Goal: Navigation & Orientation: Find specific page/section

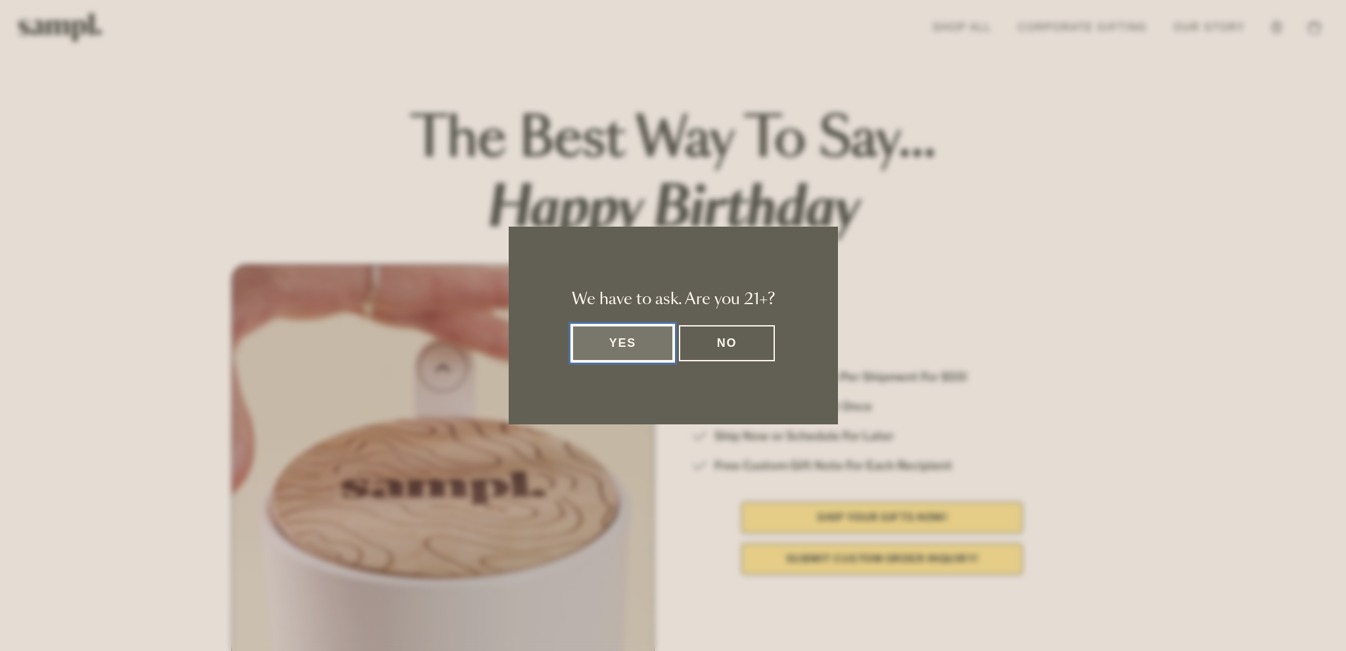
click at [645, 349] on button "Yes" at bounding box center [623, 343] width 103 height 36
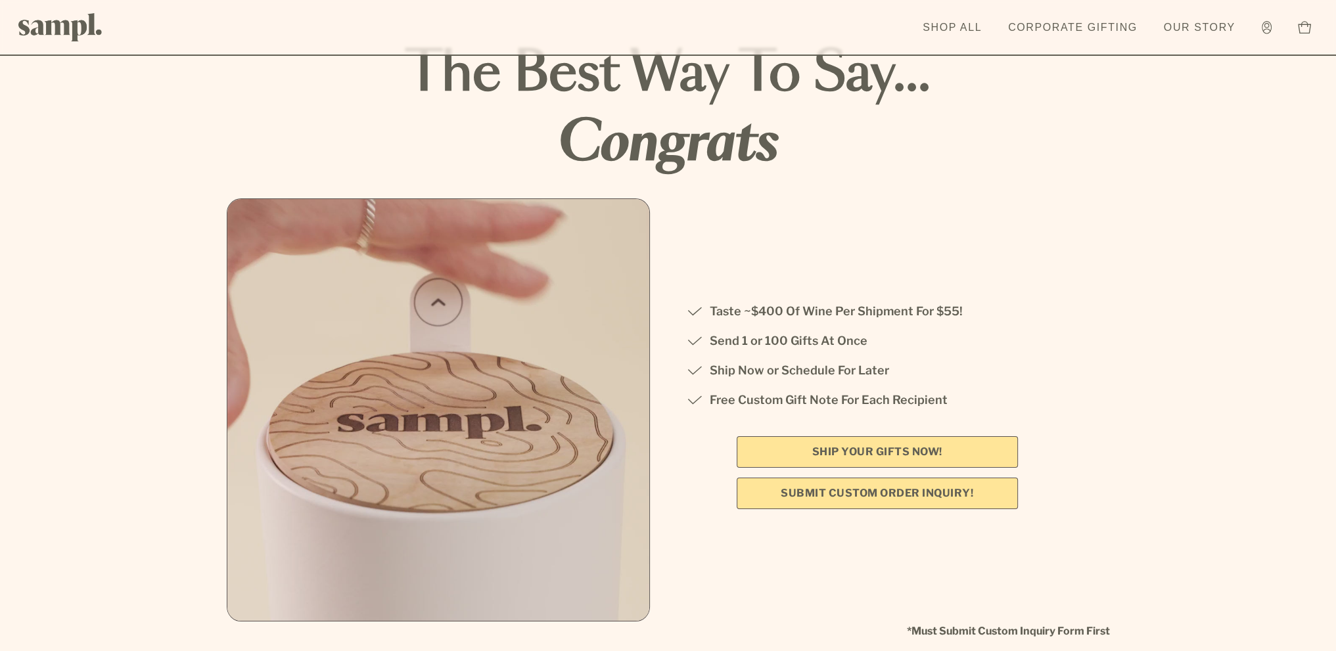
scroll to position [131, 0]
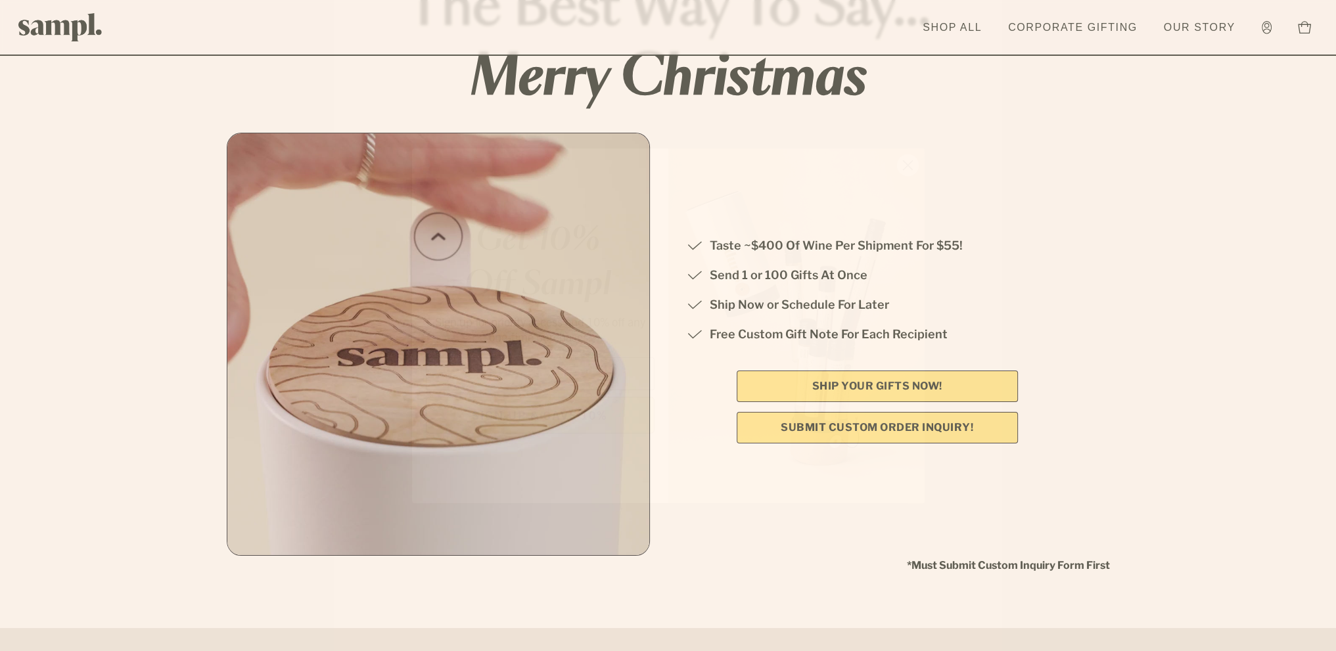
click at [907, 166] on circle "Close dialog" at bounding box center [907, 165] width 22 height 22
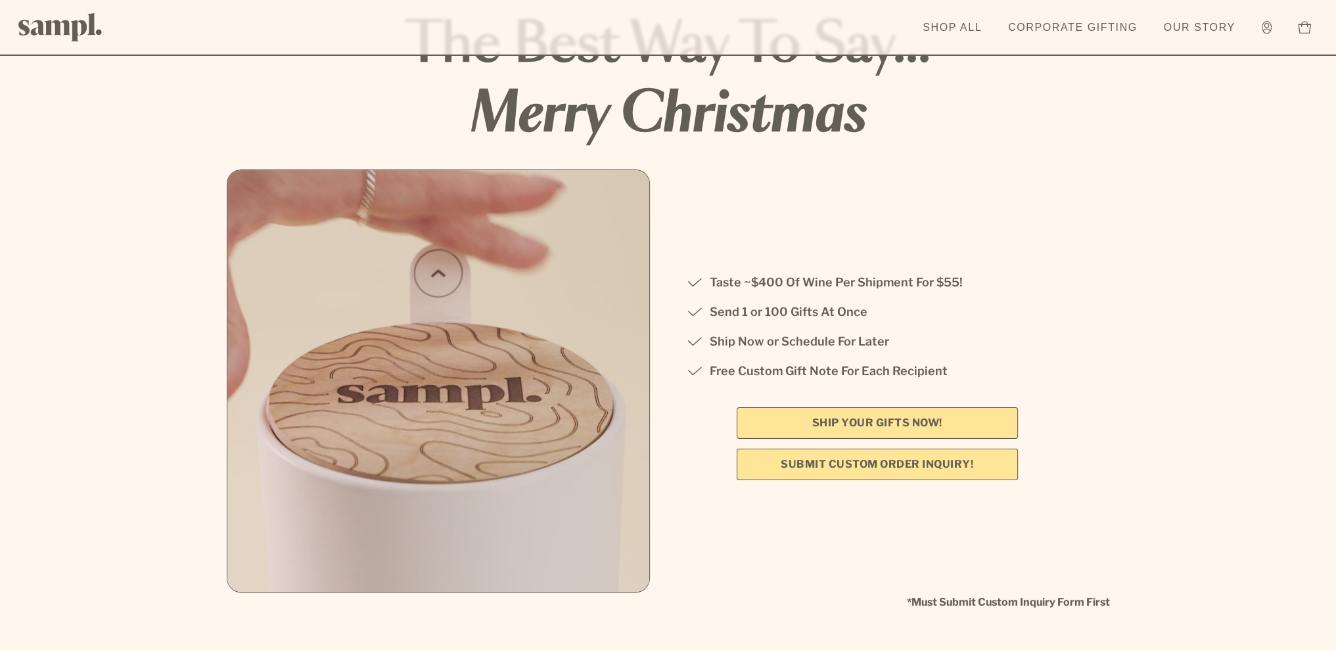
scroll to position [0, 0]
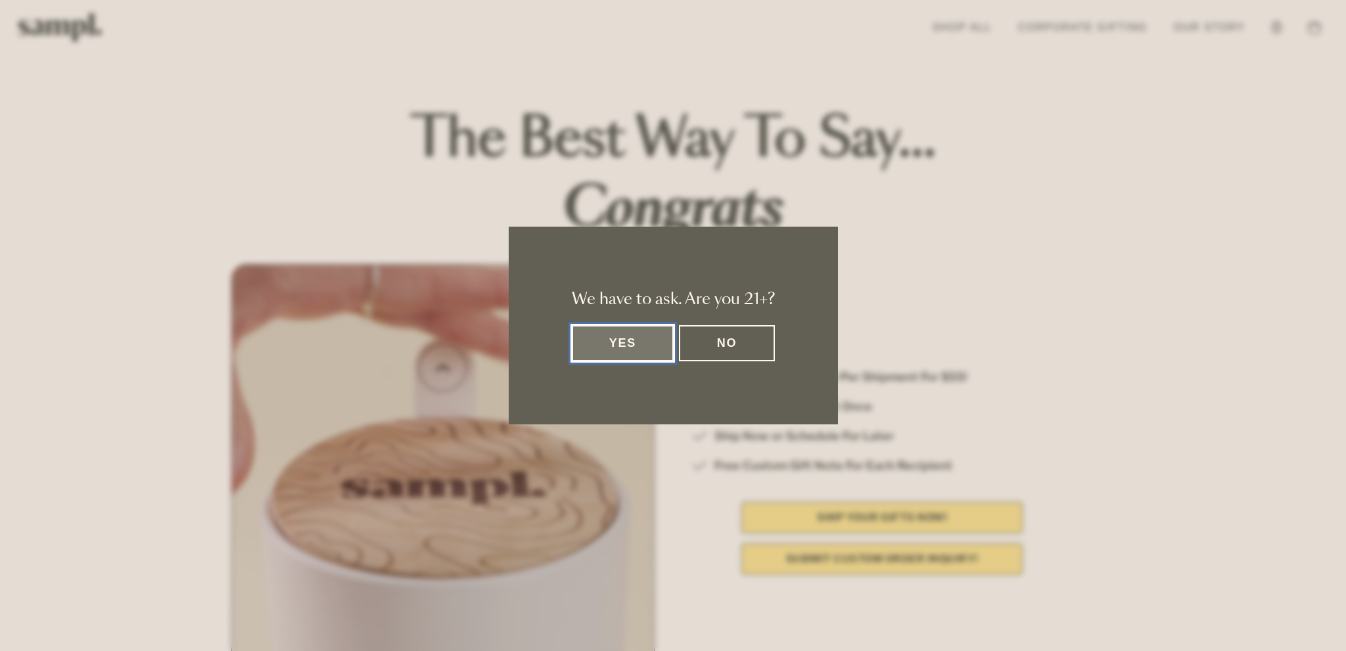
click at [638, 346] on button "Yes" at bounding box center [623, 343] width 103 height 36
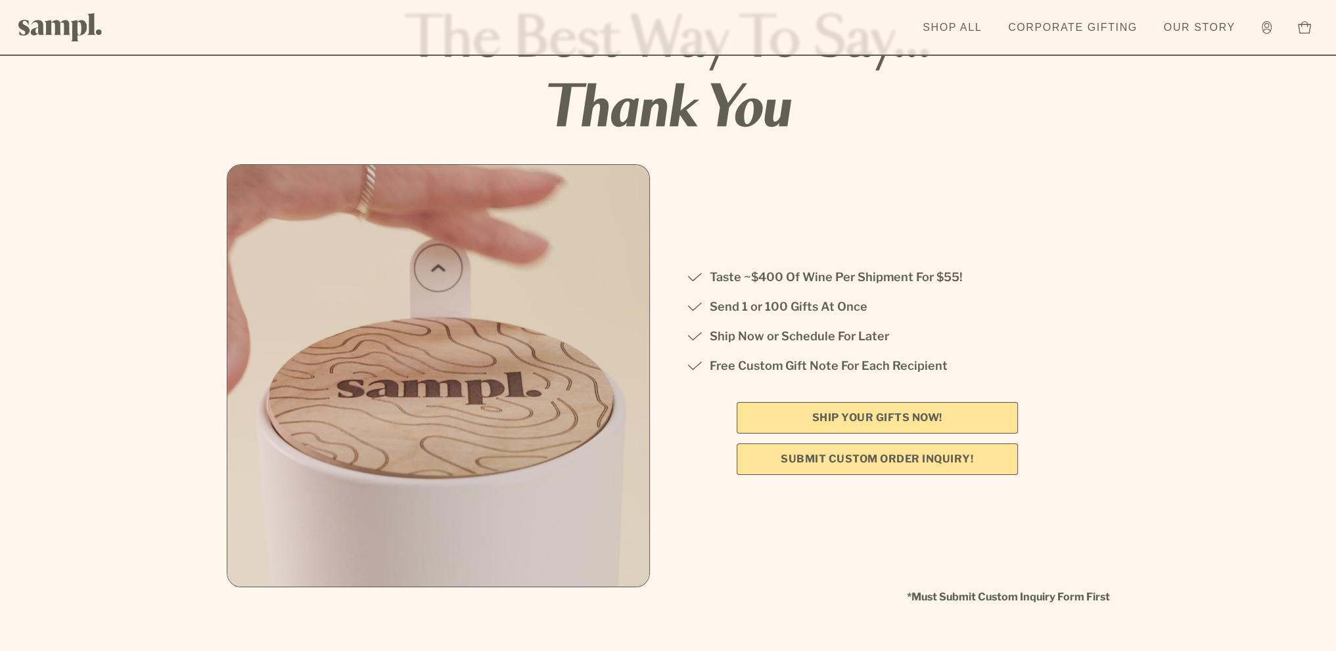
scroll to position [131, 0]
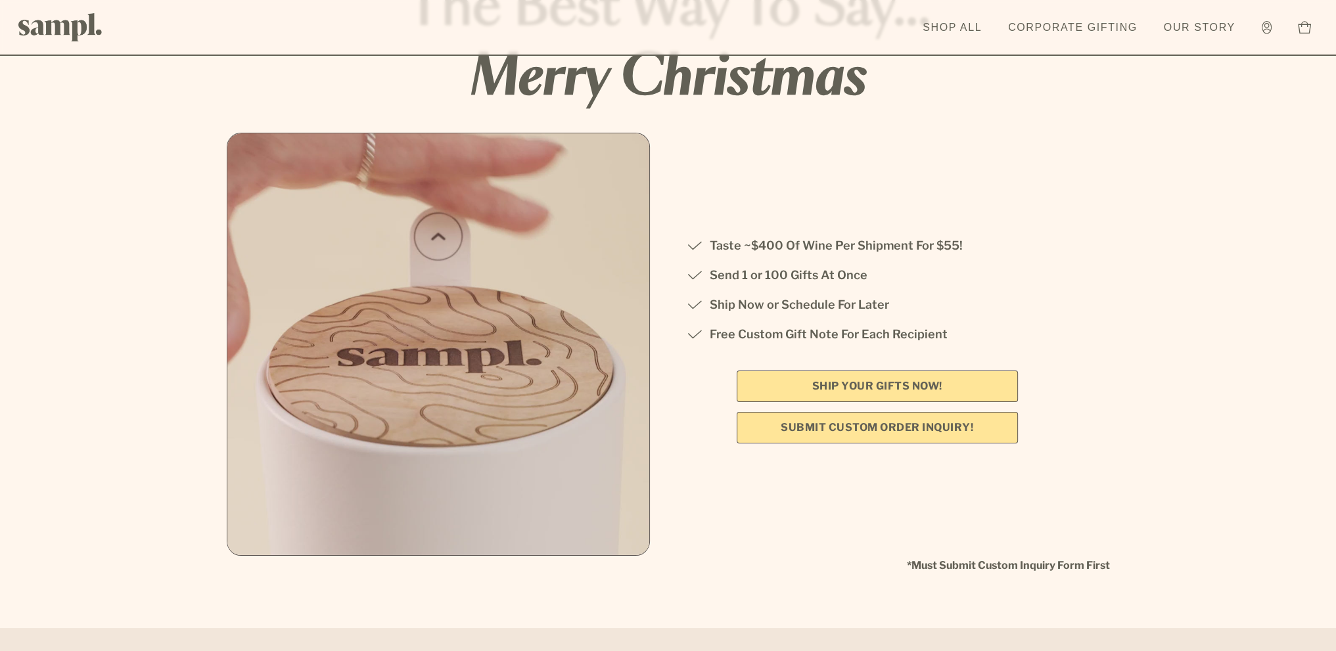
click at [909, 385] on link "SHIP YOUR GIFTS NOW!" at bounding box center [877, 387] width 281 height 32
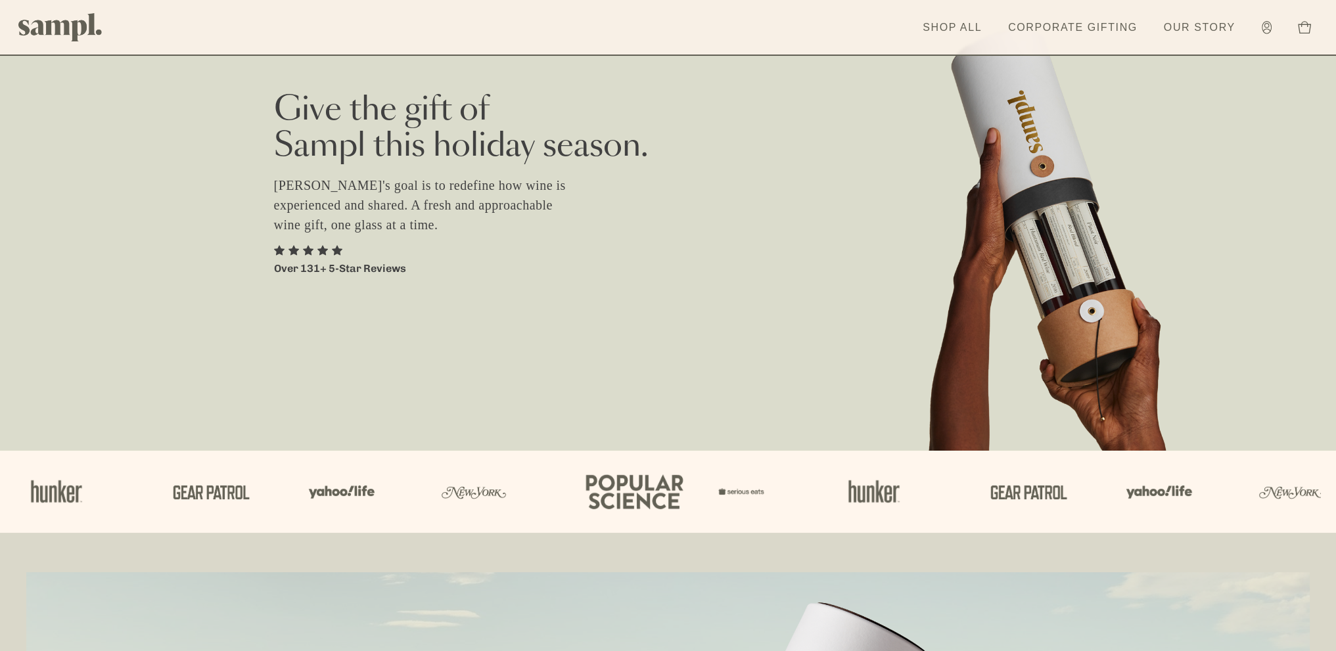
scroll to position [66, 0]
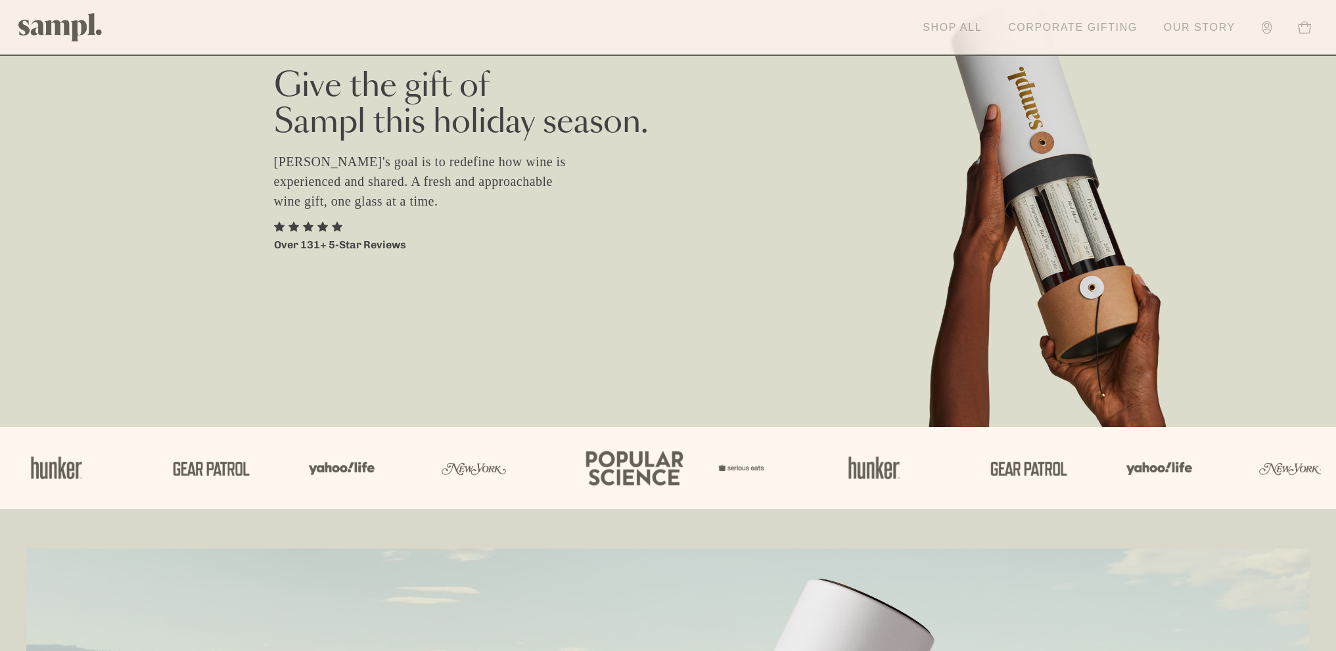
click at [939, 30] on link "Shop All" at bounding box center [952, 27] width 72 height 29
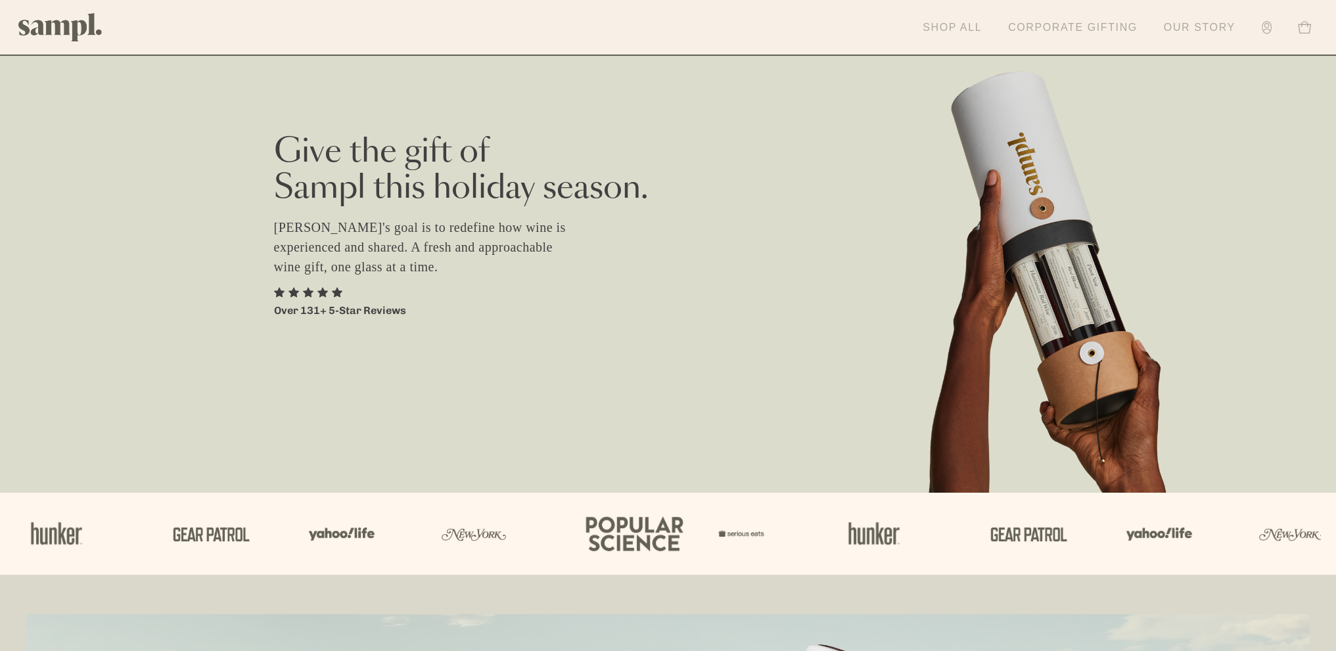
click at [1094, 26] on link "Corporate Gifting" at bounding box center [1073, 27] width 143 height 29
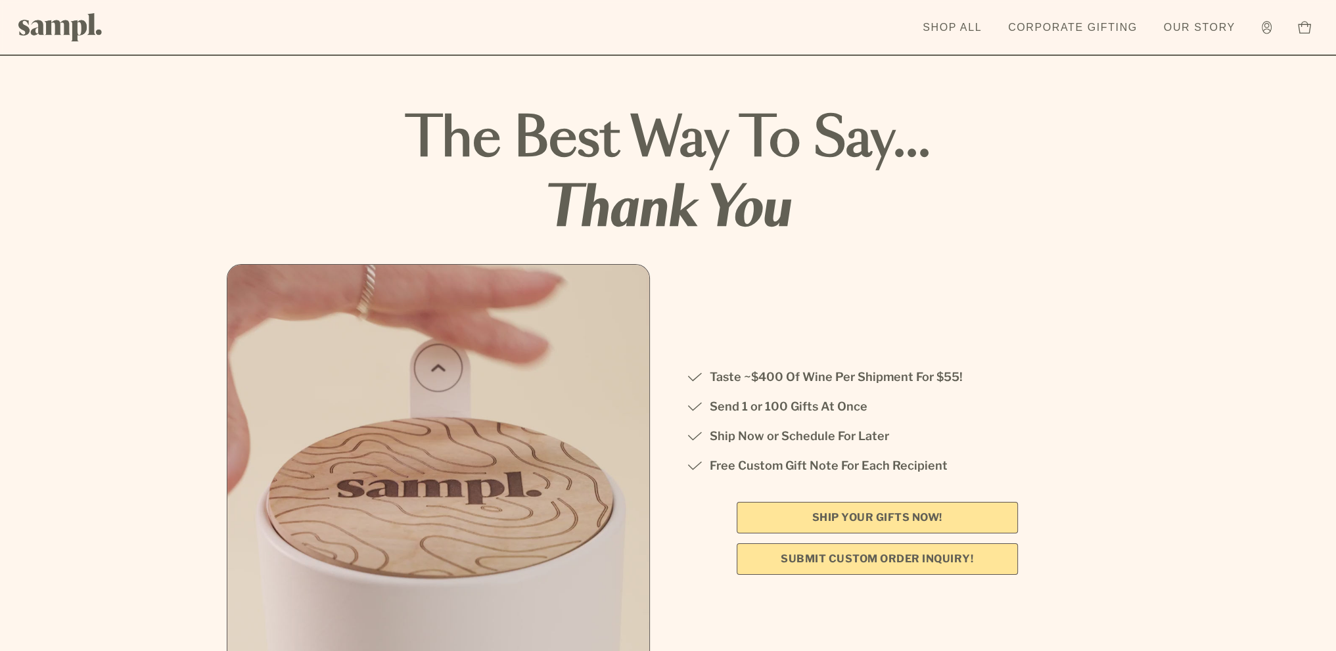
click at [918, 518] on link "SHIP YOUR GIFTS NOW!" at bounding box center [877, 518] width 281 height 32
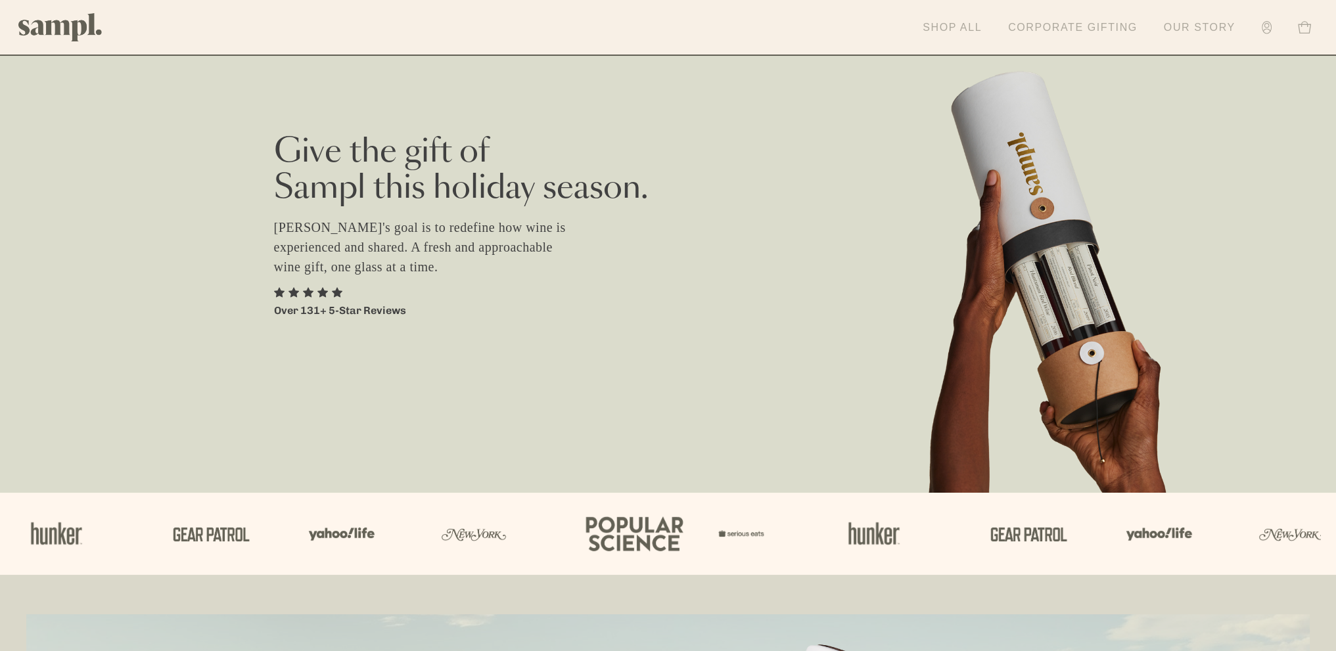
click at [949, 28] on link "Shop All" at bounding box center [952, 27] width 72 height 29
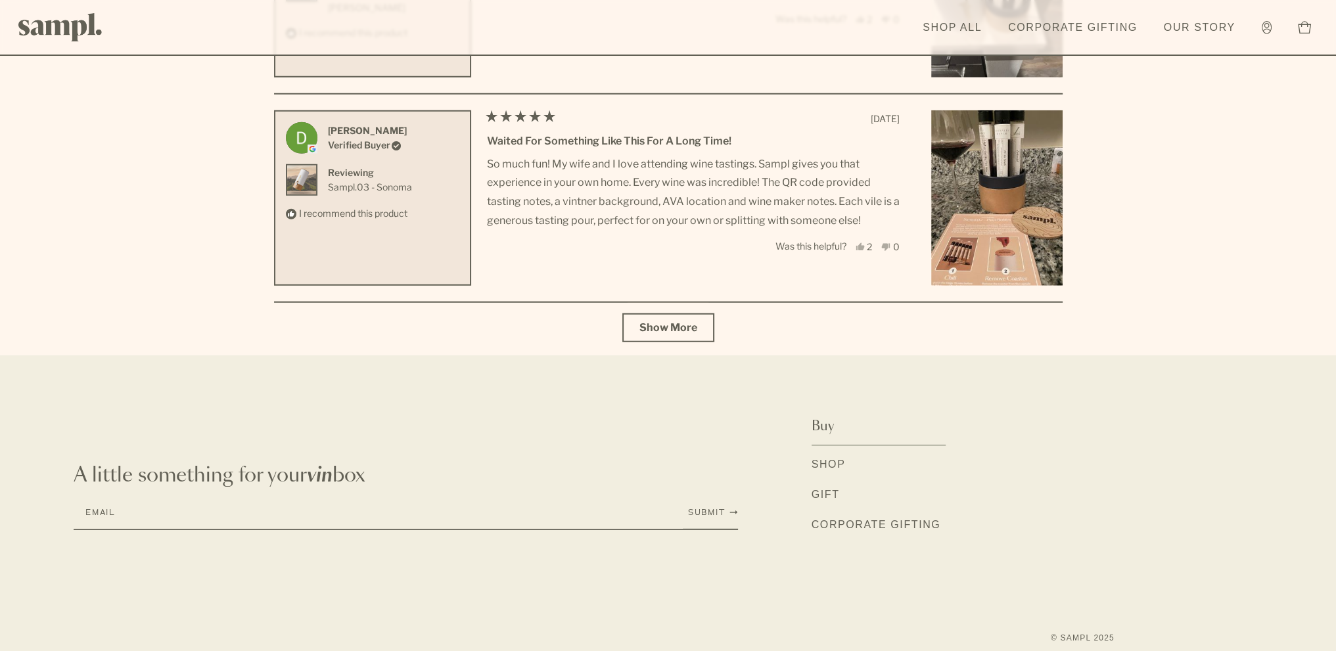
scroll to position [4710, 0]
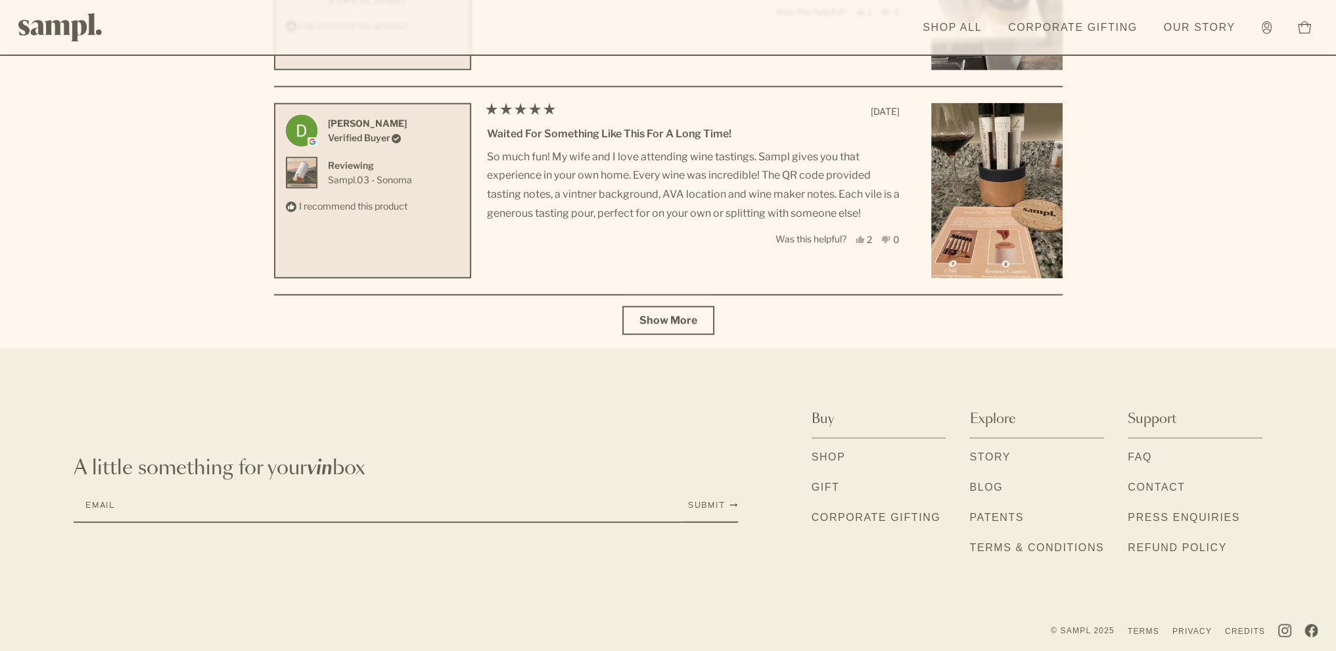
click at [825, 452] on link "Shop" at bounding box center [829, 458] width 34 height 17
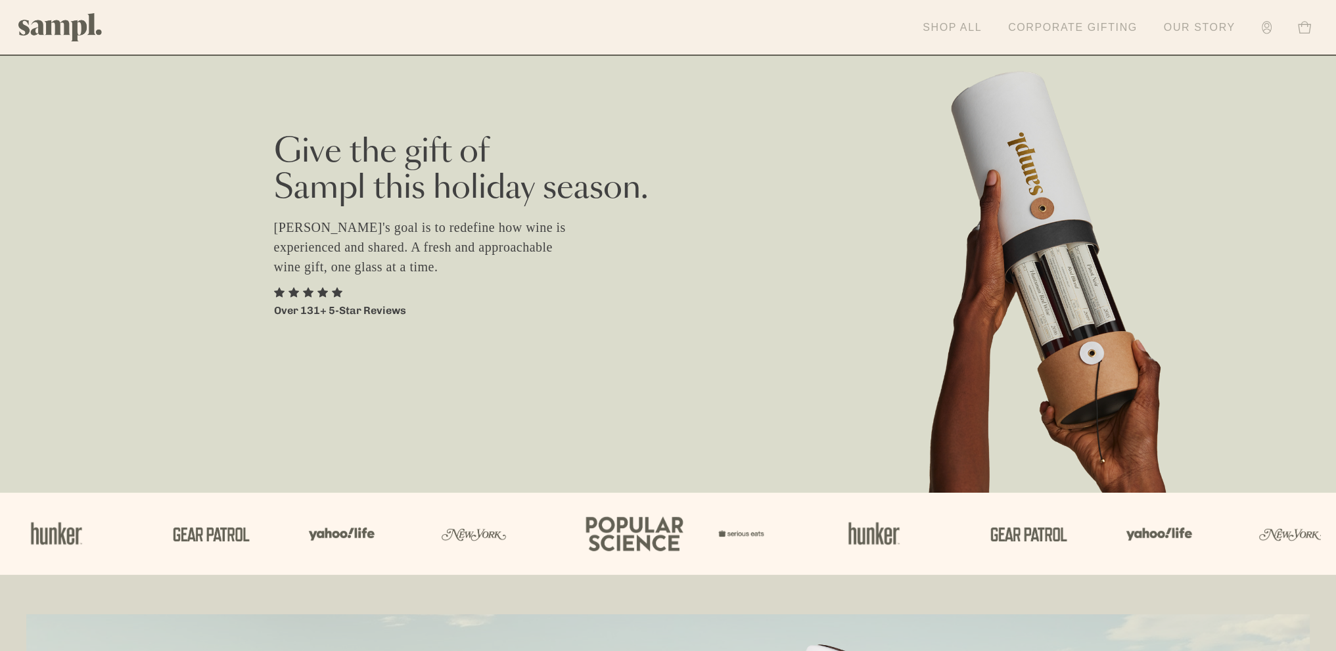
click at [1113, 31] on link "Corporate Gifting" at bounding box center [1073, 27] width 143 height 29
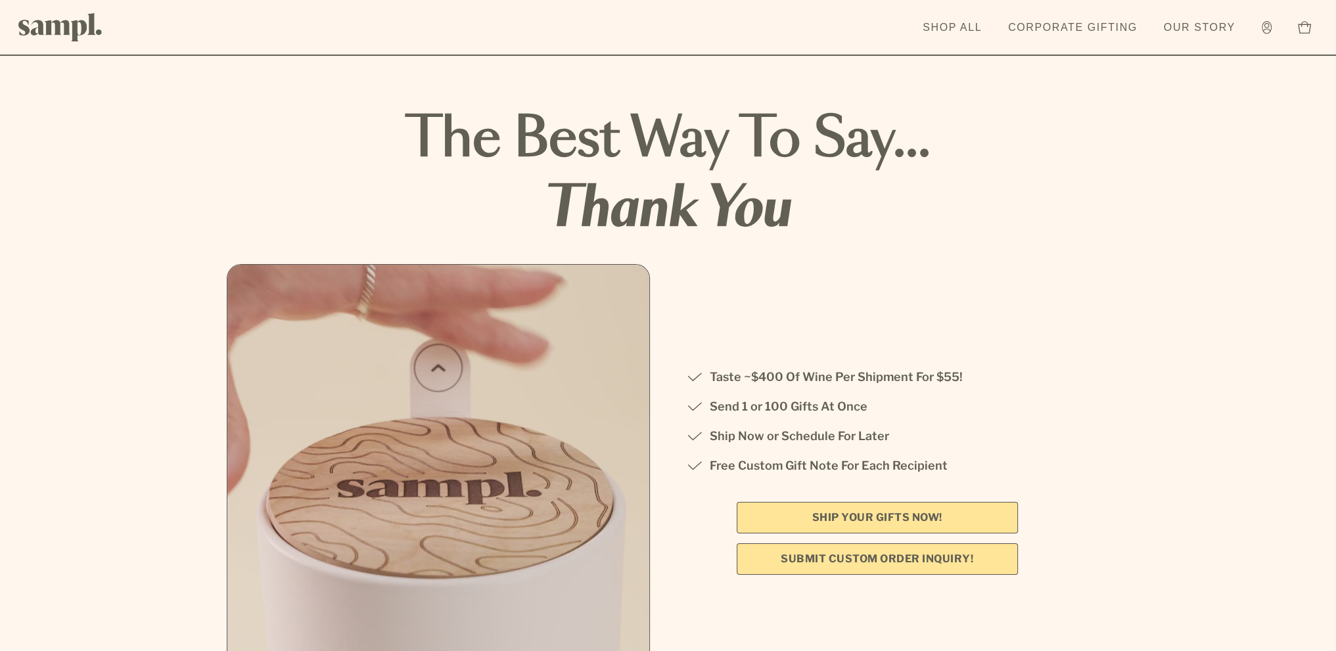
click at [912, 516] on link "SHIP YOUR GIFTS NOW!" at bounding box center [877, 518] width 281 height 32
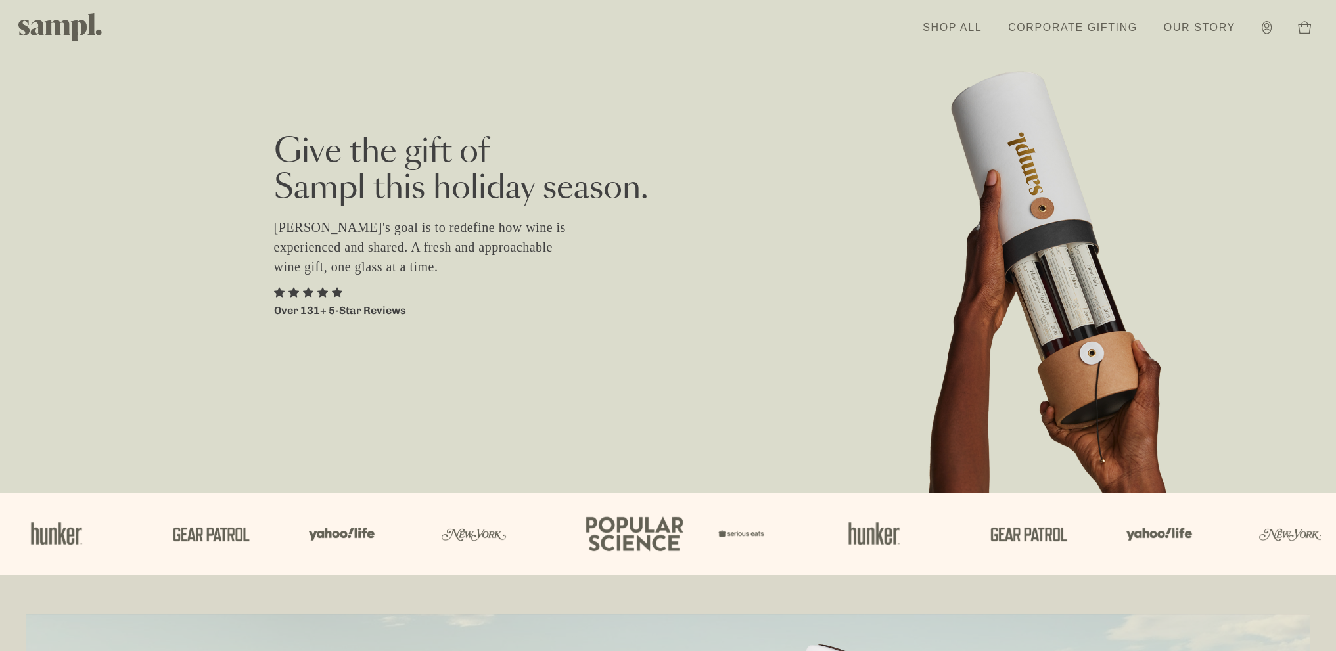
click at [958, 24] on link "Shop All" at bounding box center [952, 27] width 72 height 29
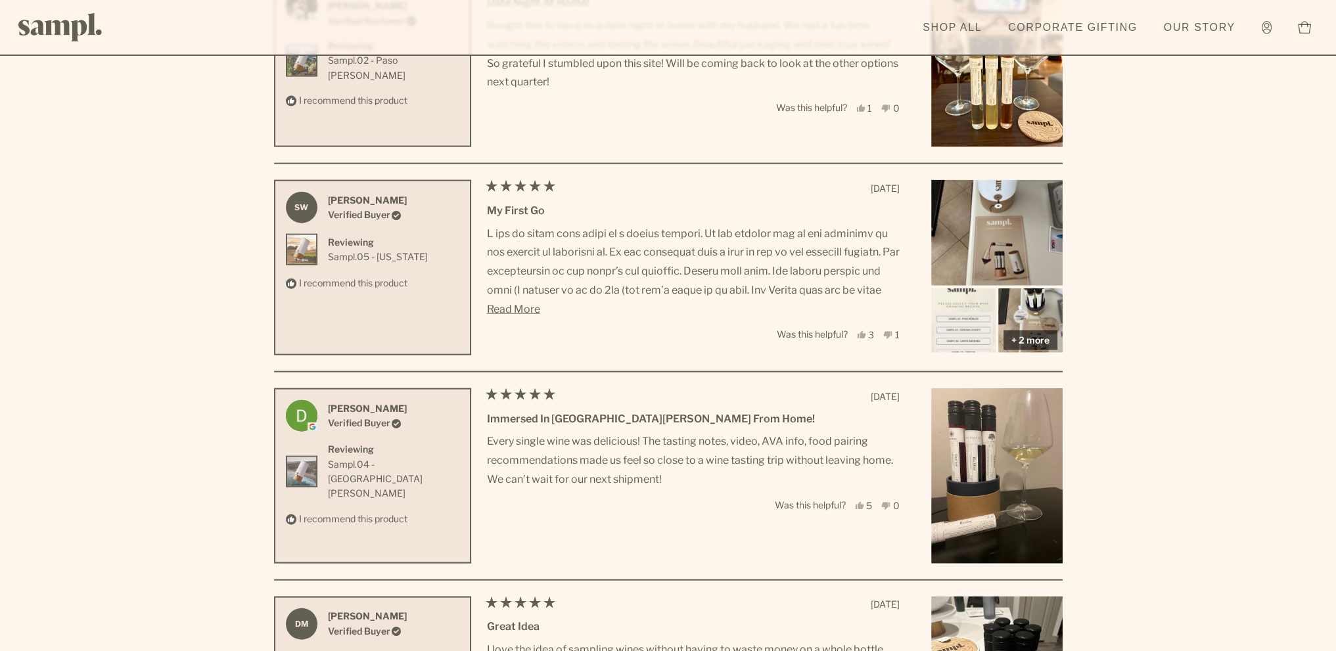
scroll to position [4710, 0]
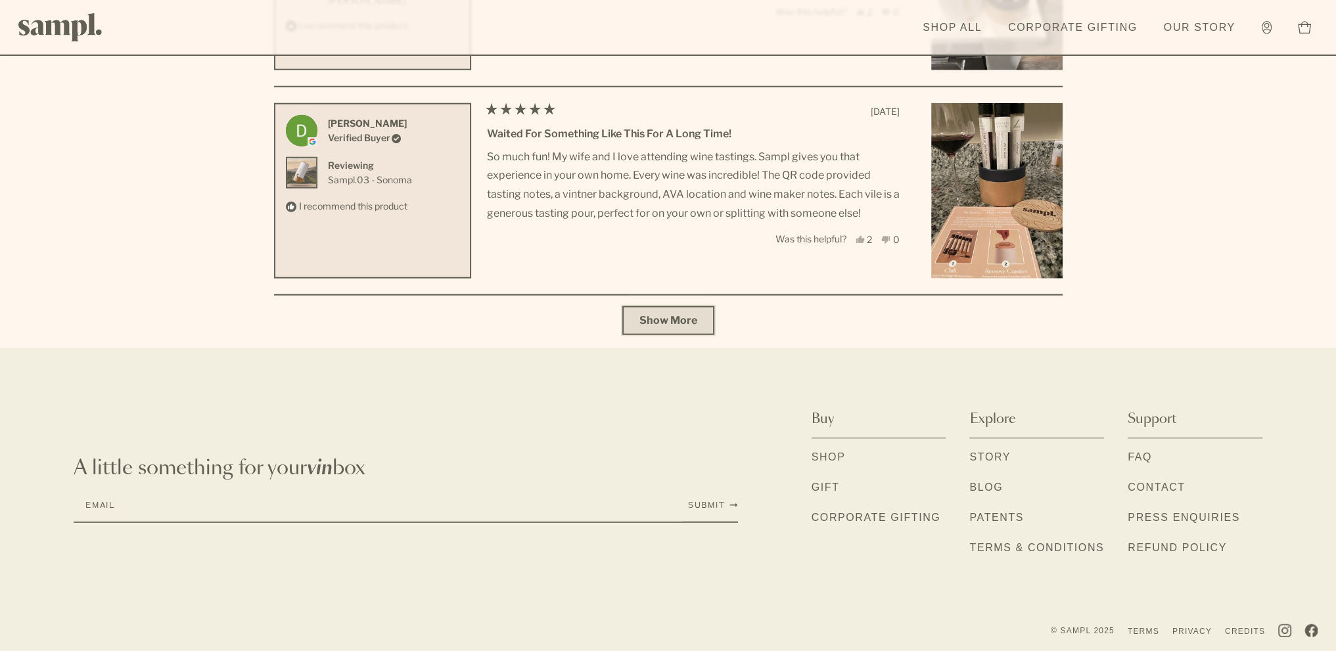
click at [697, 317] on button "Show More" at bounding box center [668, 320] width 92 height 29
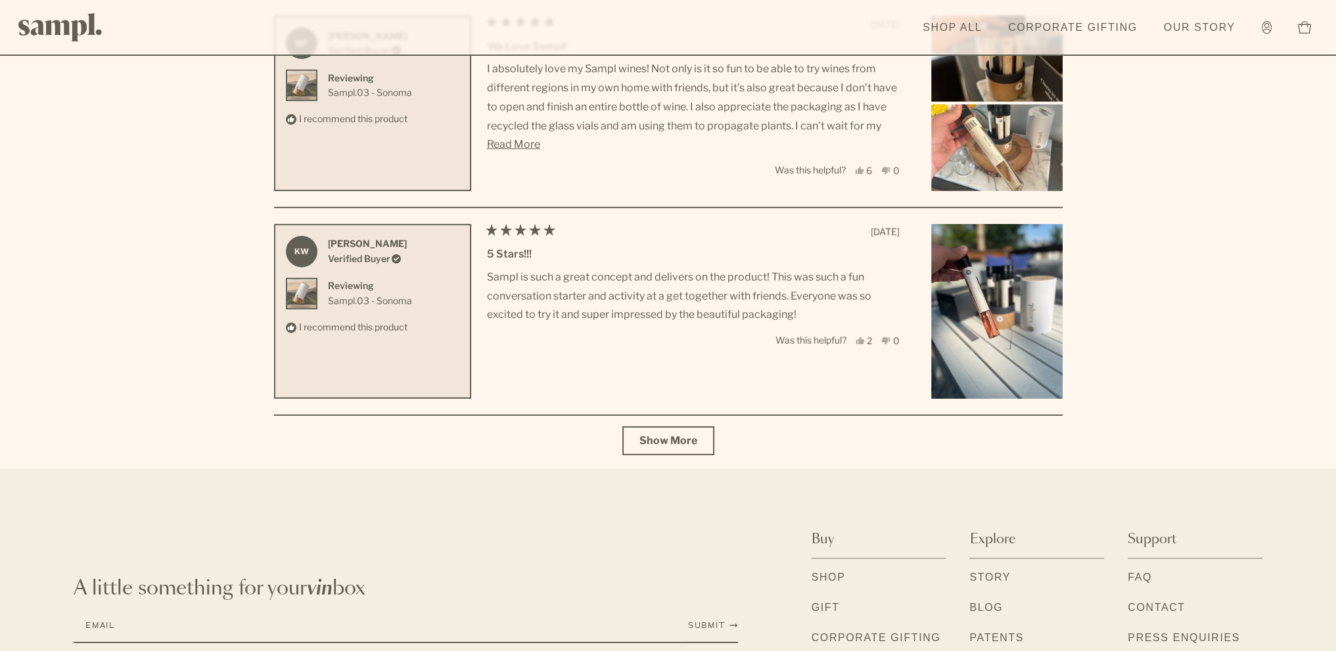
scroll to position [5750, 0]
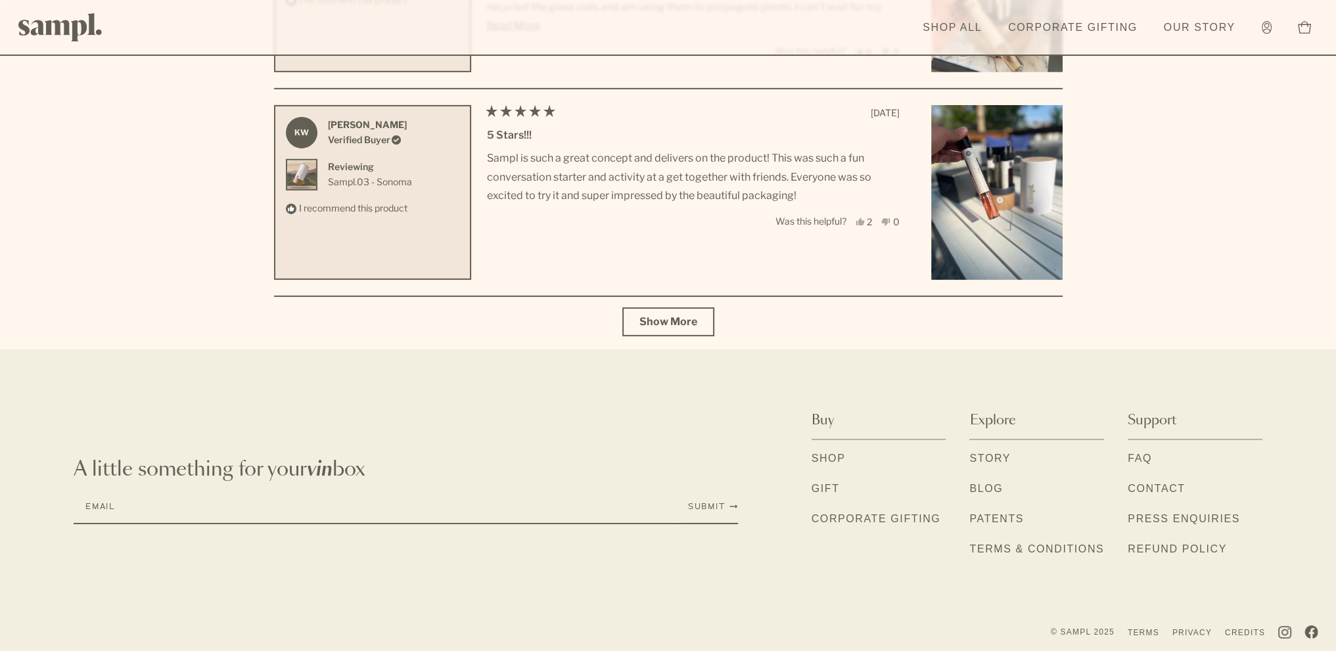
click at [838, 453] on link "Shop" at bounding box center [829, 459] width 34 height 17
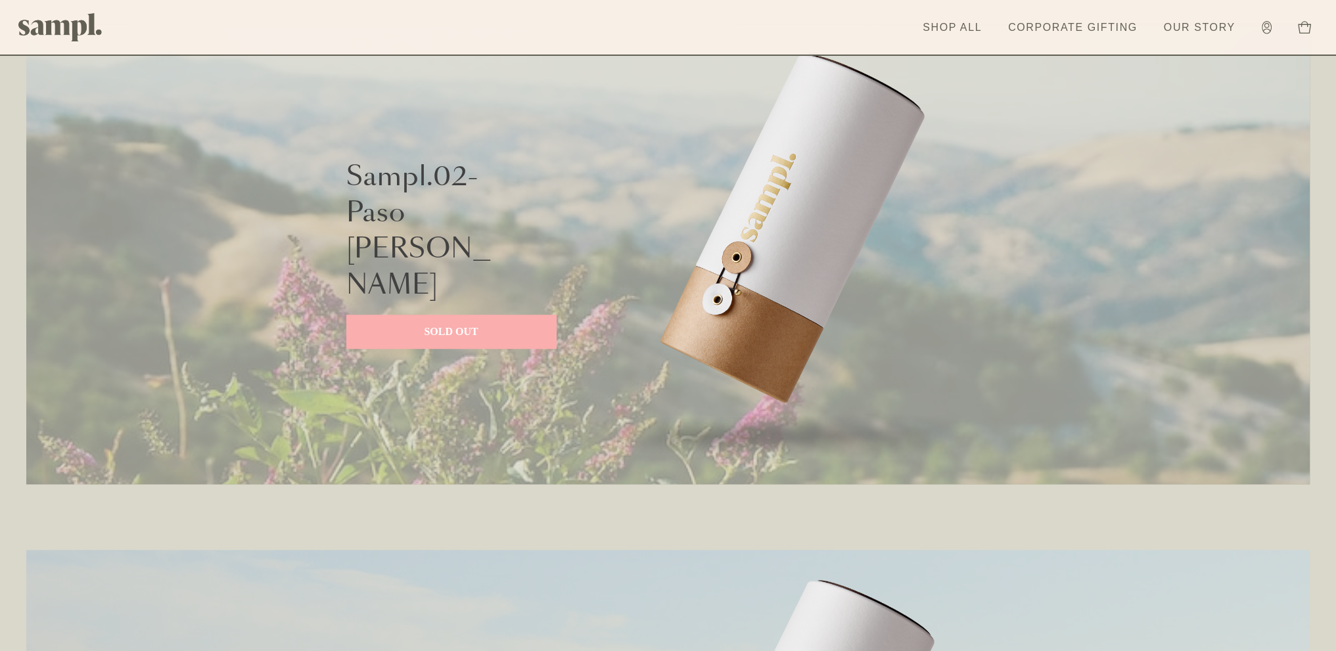
scroll to position [1117, 0]
